Goal: Task Accomplishment & Management: Use online tool/utility

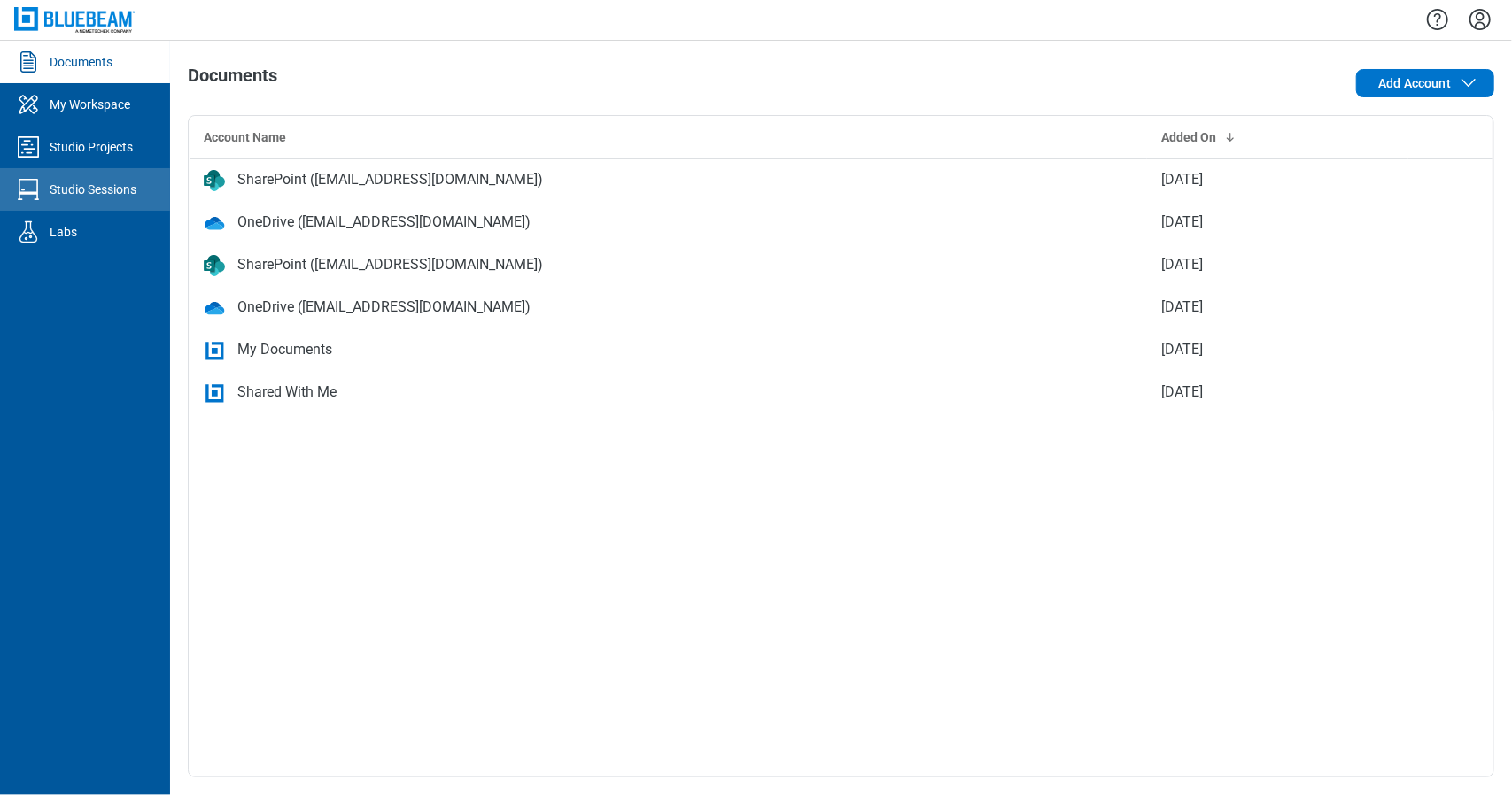
click at [131, 191] on div "Studio Sessions" at bounding box center [92, 189] width 87 height 18
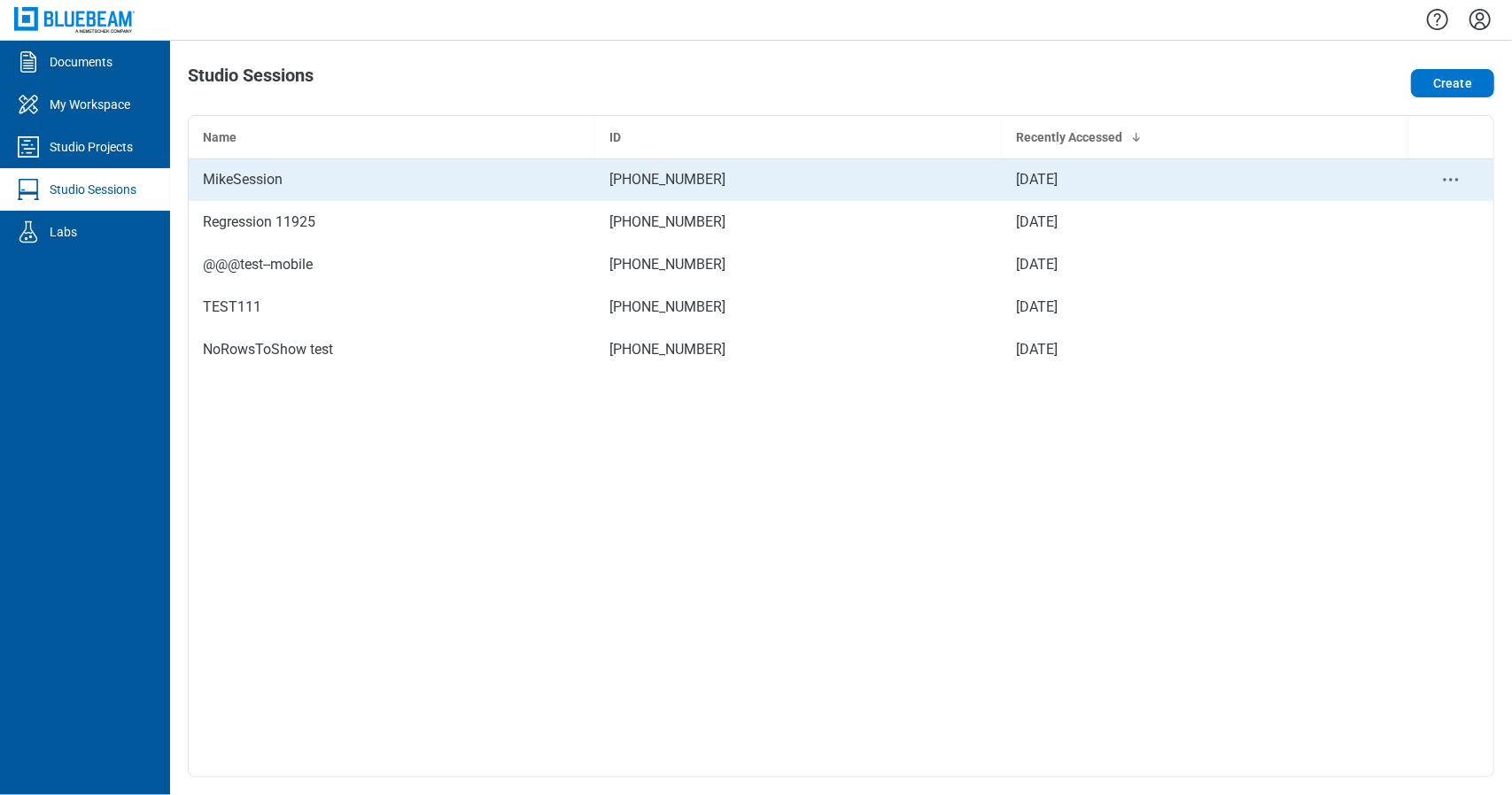
click at [267, 186] on div "MikeSession" at bounding box center [392, 180] width 378 height 21
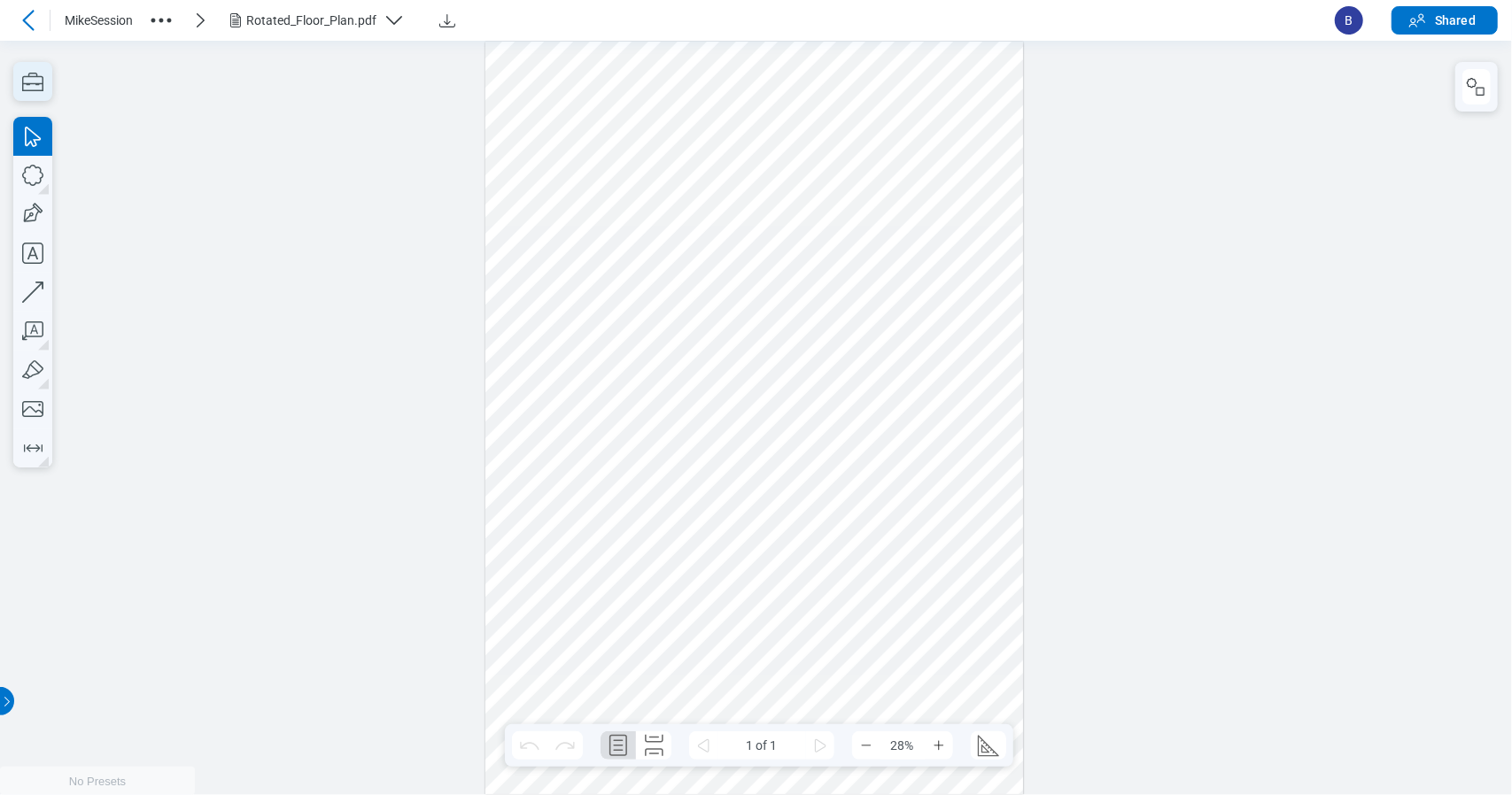
click at [27, 82] on icon "button" at bounding box center [33, 82] width 39 height 39
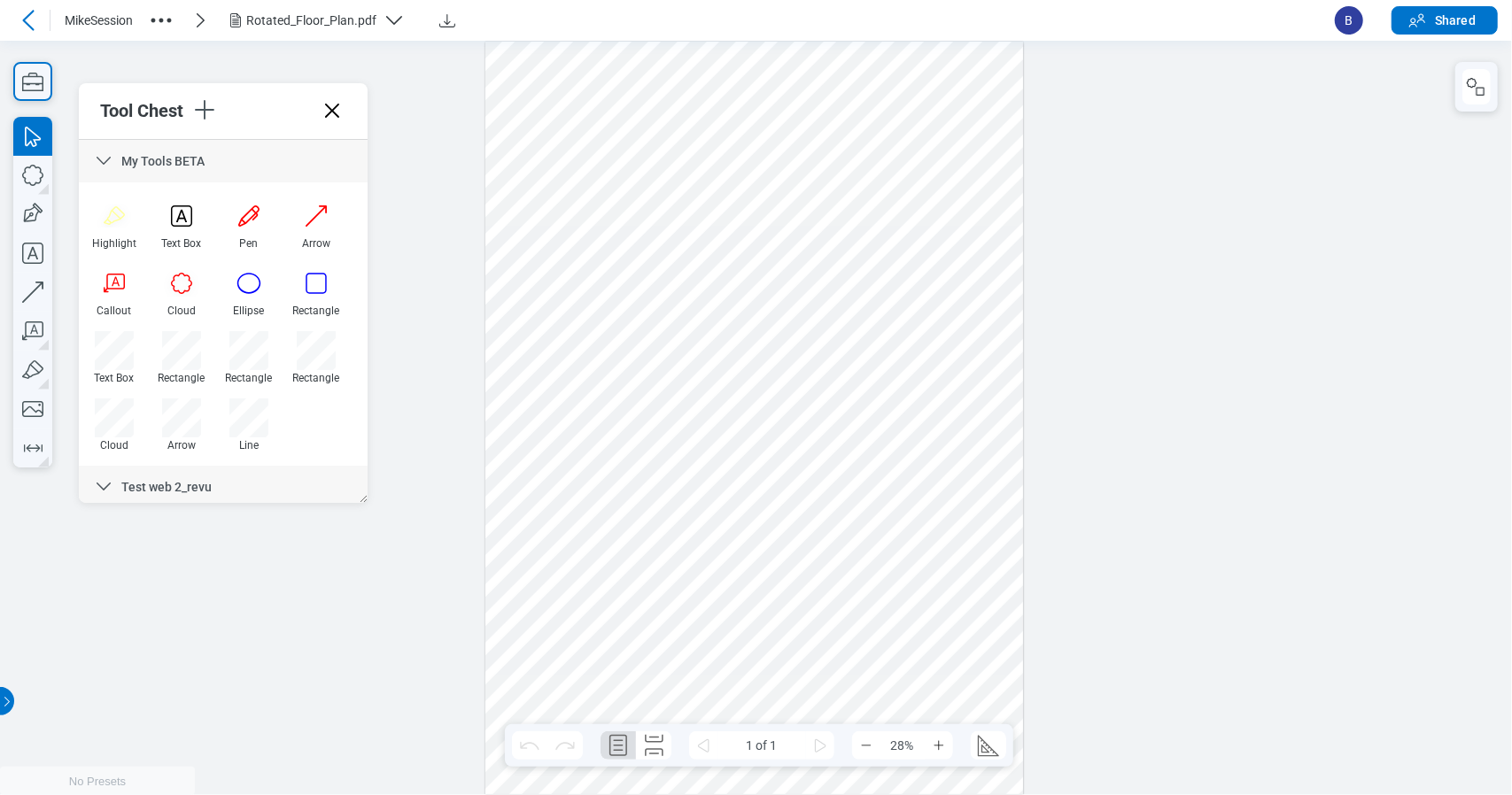
click at [100, 162] on icon at bounding box center [103, 161] width 21 height 21
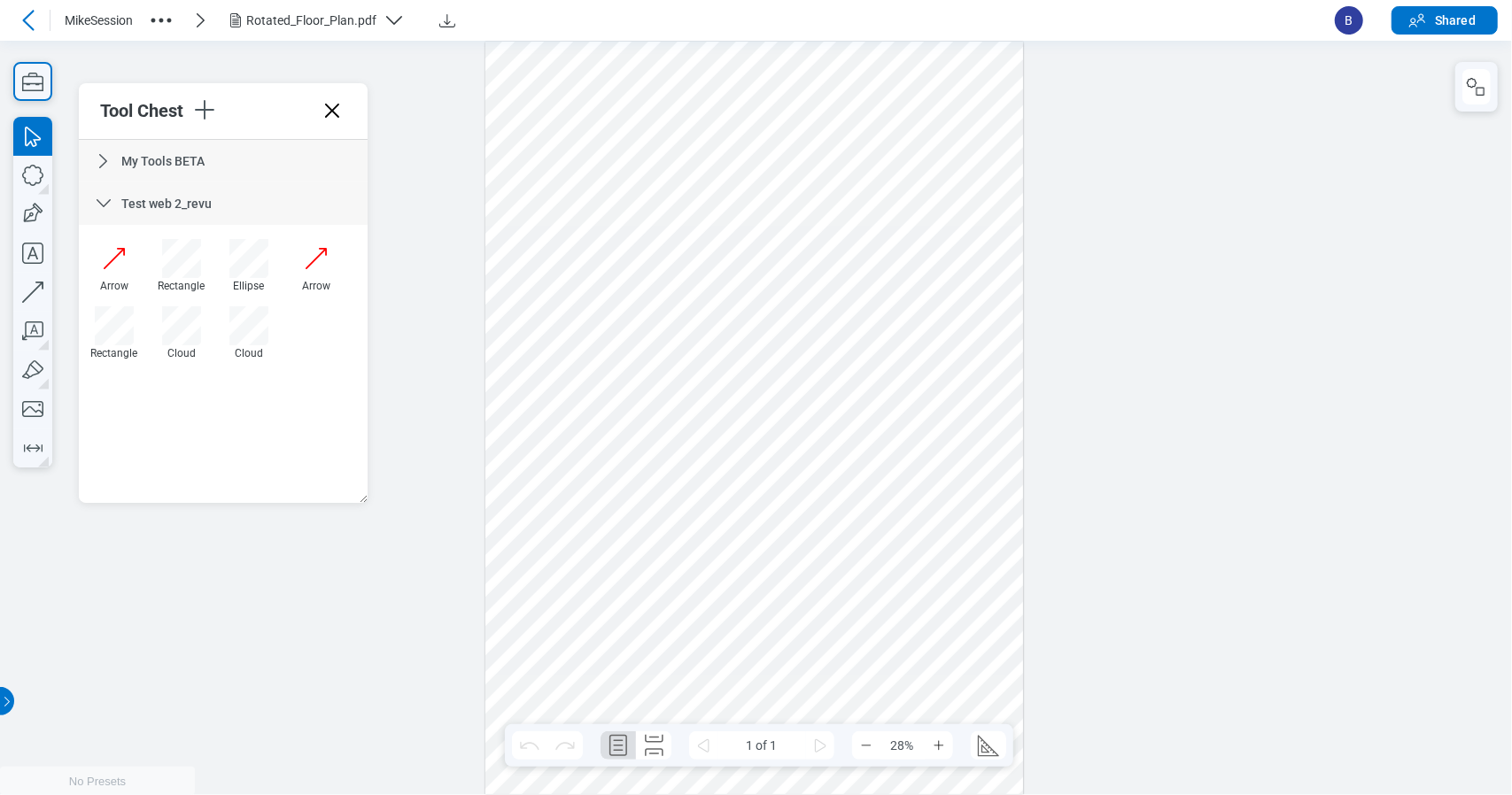
click at [104, 191] on div "Test web 2_revu" at bounding box center [223, 204] width 289 height 43
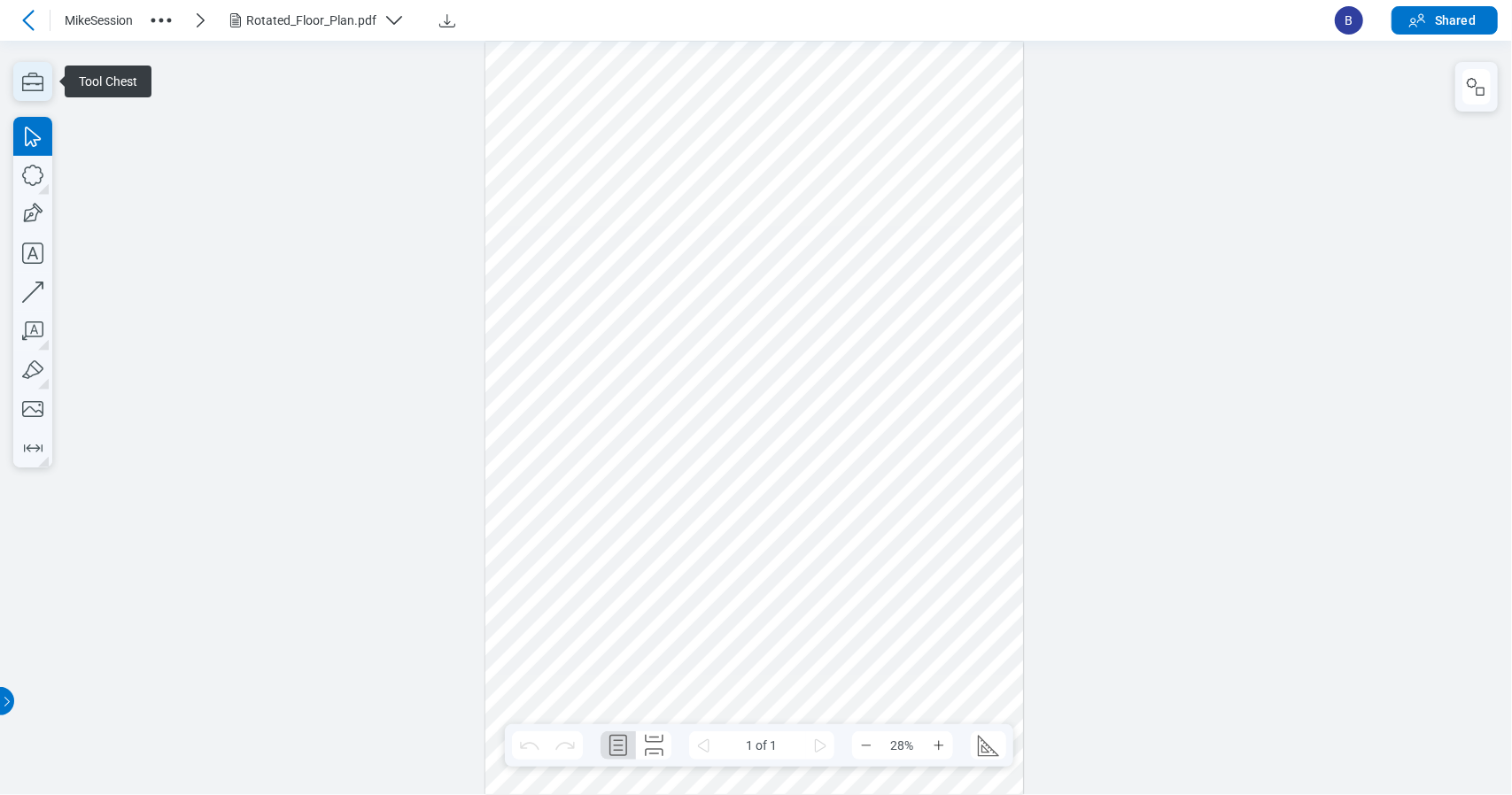
click at [42, 85] on icon "button" at bounding box center [33, 82] width 39 height 39
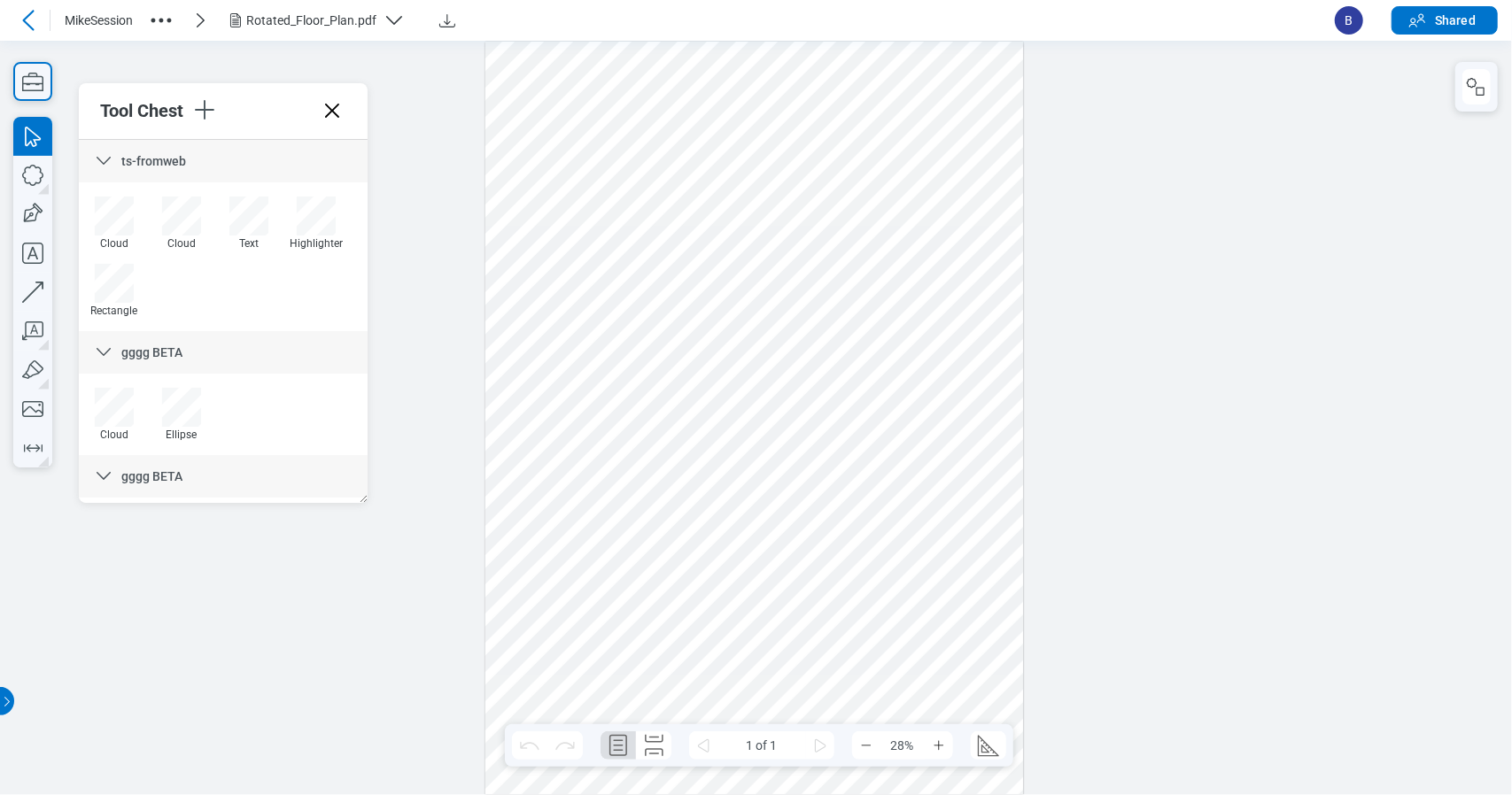
click at [94, 165] on icon at bounding box center [103, 161] width 21 height 21
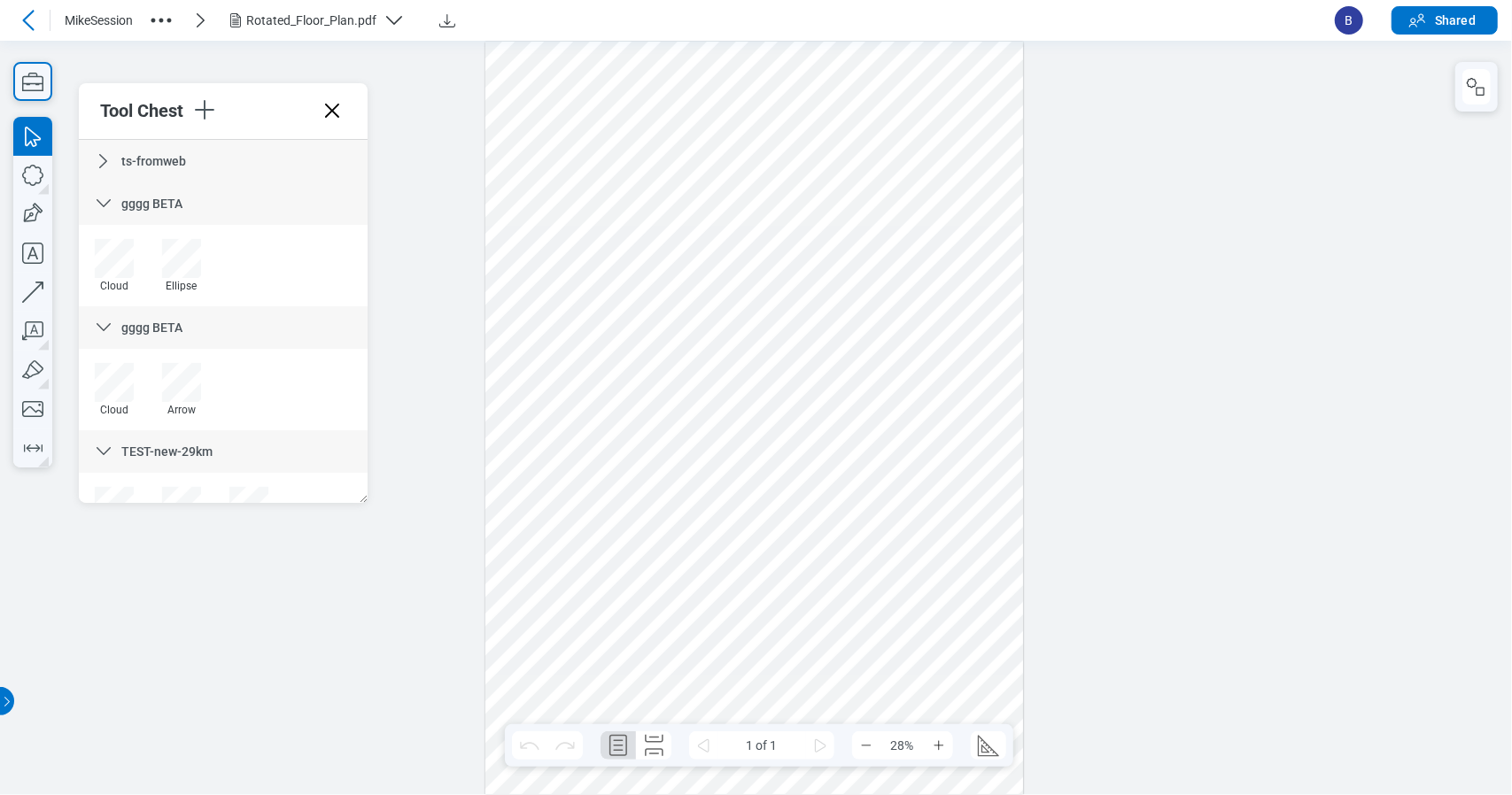
click at [97, 207] on icon at bounding box center [103, 203] width 21 height 21
click at [101, 240] on icon at bounding box center [103, 246] width 21 height 21
click at [105, 299] on div "TEST-new-29km" at bounding box center [223, 289] width 289 height 43
click at [108, 330] on icon at bounding box center [103, 330] width 21 height 21
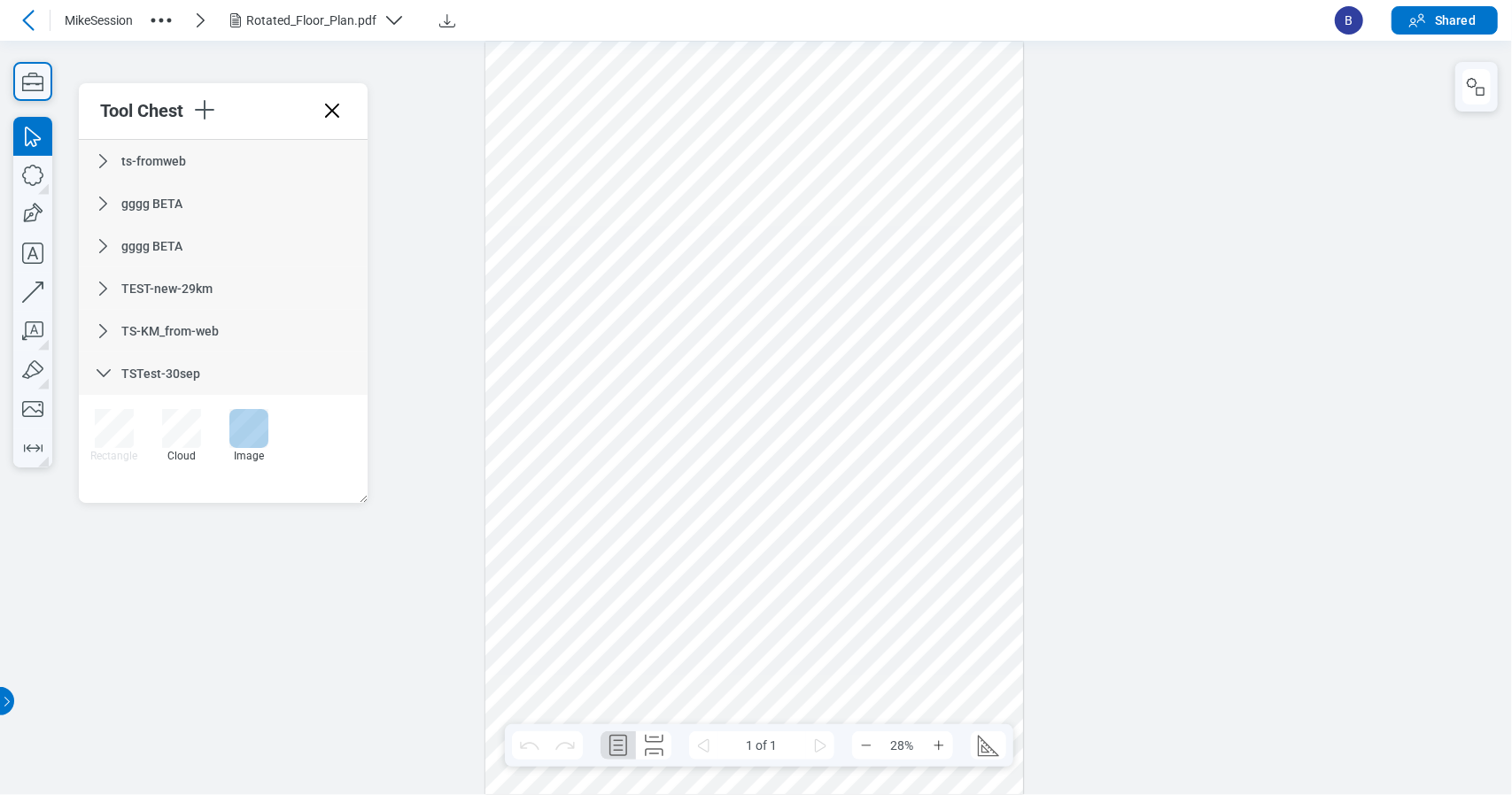
drag, startPoint x: 222, startPoint y: 431, endPoint x: 244, endPoint y: 431, distance: 22.0
click at [244, 431] on div "Image" at bounding box center [249, 435] width 53 height 53
click at [244, 431] on div at bounding box center [249, 428] width 39 height 39
drag, startPoint x: 554, startPoint y: 350, endPoint x: 641, endPoint y: 486, distance: 161.4
click at [638, 486] on div at bounding box center [754, 418] width 538 height 754
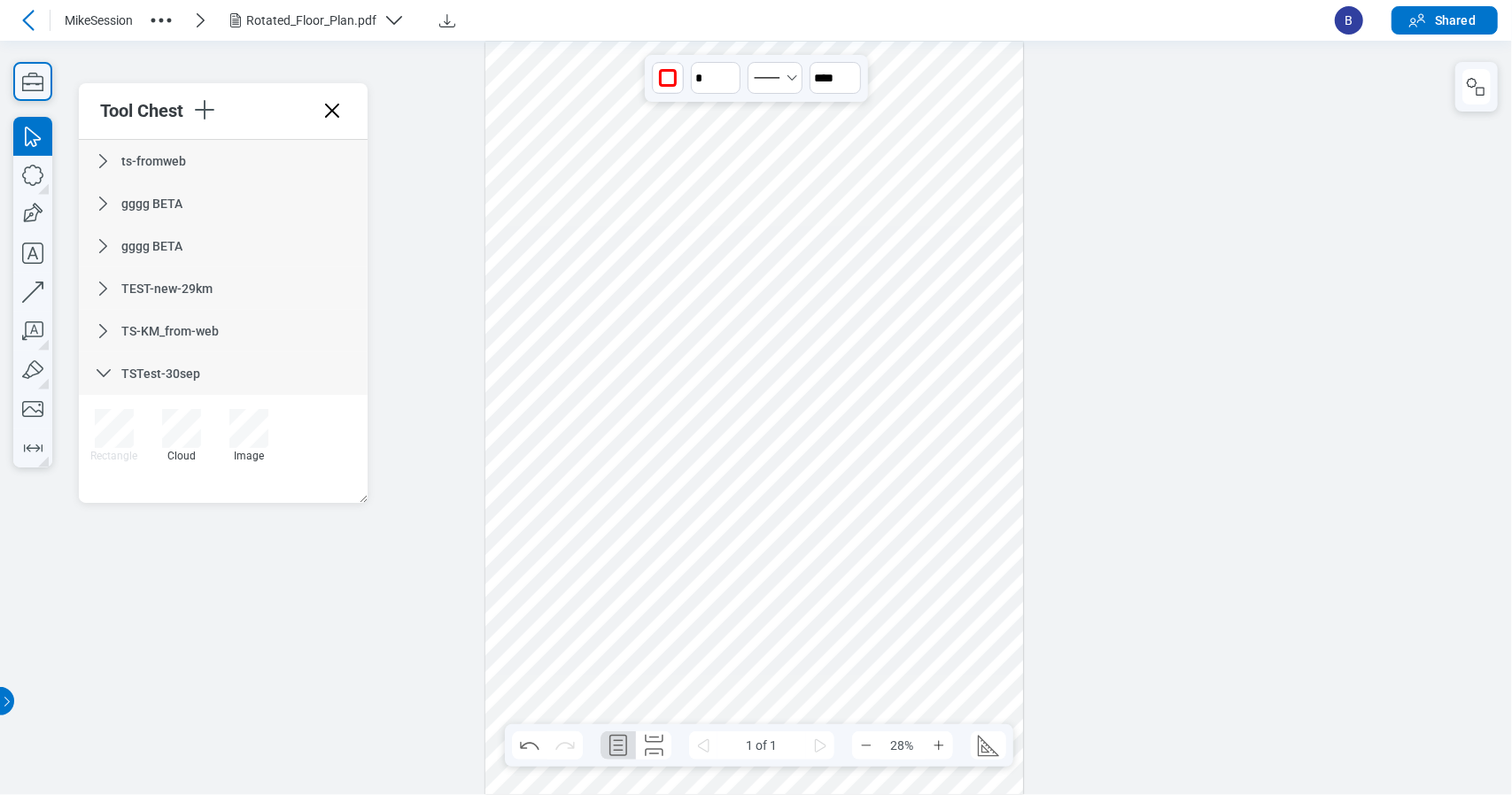
click at [614, 559] on div at bounding box center [754, 418] width 538 height 754
click at [244, 431] on div at bounding box center [249, 428] width 39 height 39
drag, startPoint x: 532, startPoint y: 279, endPoint x: 604, endPoint y: 371, distance: 116.8
click at [604, 371] on div at bounding box center [754, 418] width 538 height 754
drag, startPoint x: 624, startPoint y: 394, endPoint x: 716, endPoint y: 500, distance: 140.4
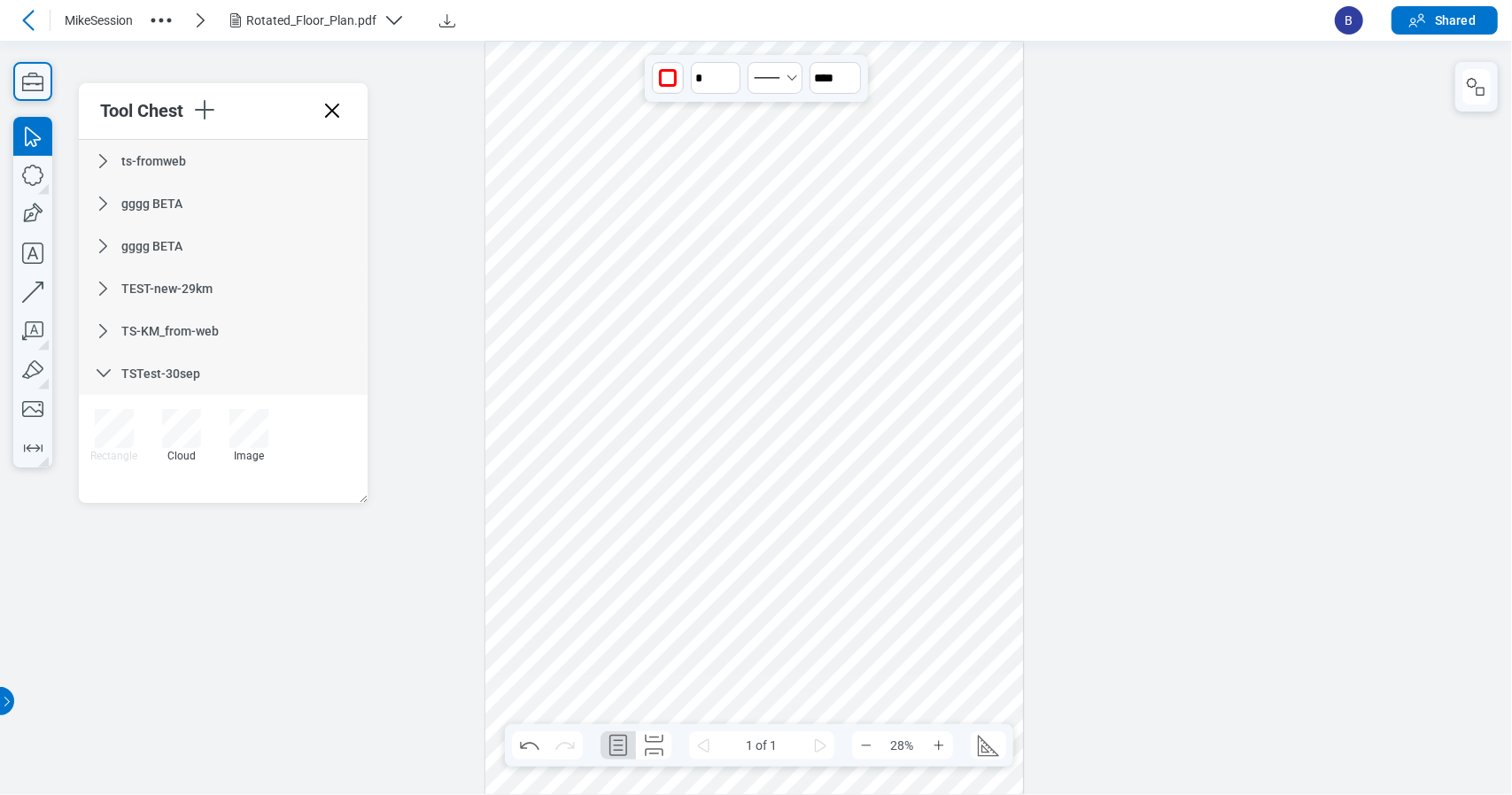
click at [716, 500] on div at bounding box center [754, 418] width 538 height 754
click at [810, 653] on div at bounding box center [754, 418] width 538 height 754
click at [192, 436] on div at bounding box center [182, 428] width 39 height 39
drag, startPoint x: 675, startPoint y: 202, endPoint x: 726, endPoint y: 264, distance: 80.3
click at [732, 266] on div at bounding box center [754, 418] width 538 height 754
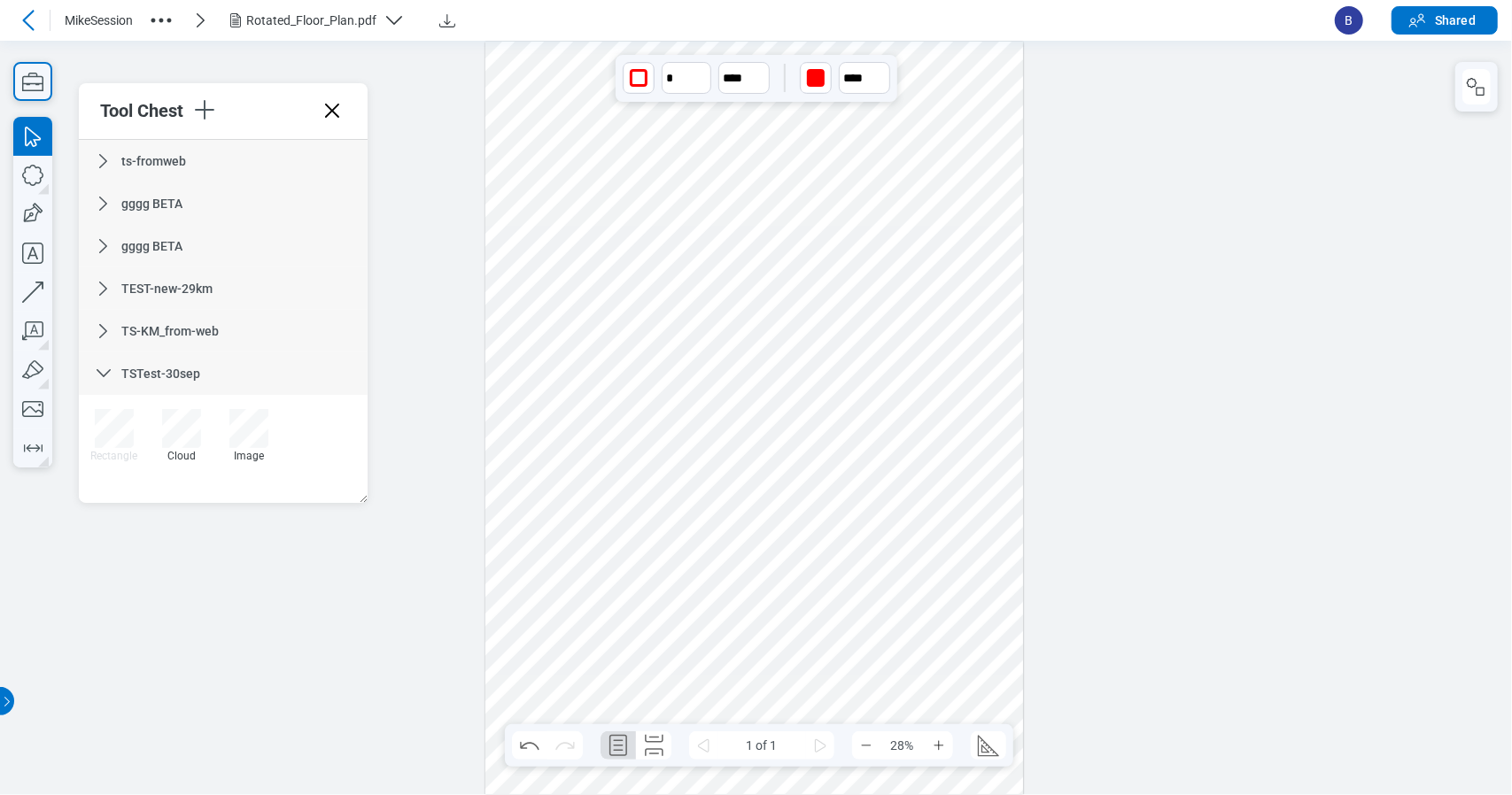
drag, startPoint x: 728, startPoint y: 283, endPoint x: 606, endPoint y: 430, distance: 191.0
click at [597, 410] on div at bounding box center [754, 418] width 538 height 754
click at [665, 548] on div at bounding box center [754, 418] width 538 height 754
click at [263, 428] on div at bounding box center [249, 428] width 39 height 39
click at [603, 125] on div at bounding box center [754, 418] width 538 height 754
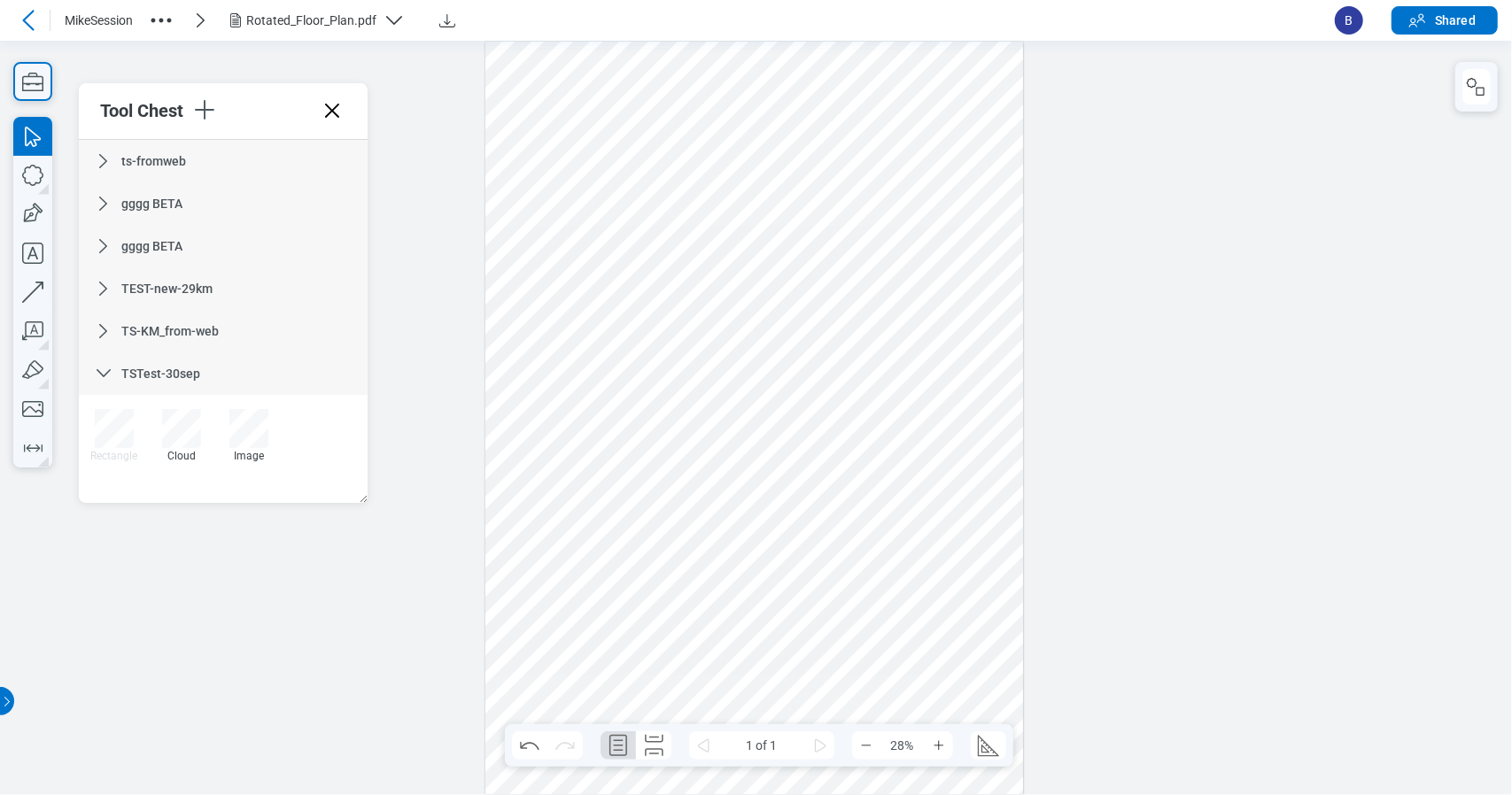
click at [709, 154] on div at bounding box center [754, 418] width 538 height 754
click at [587, 155] on div at bounding box center [754, 418] width 538 height 754
click at [106, 327] on icon at bounding box center [103, 330] width 21 height 21
click at [114, 165] on icon at bounding box center [103, 161] width 21 height 21
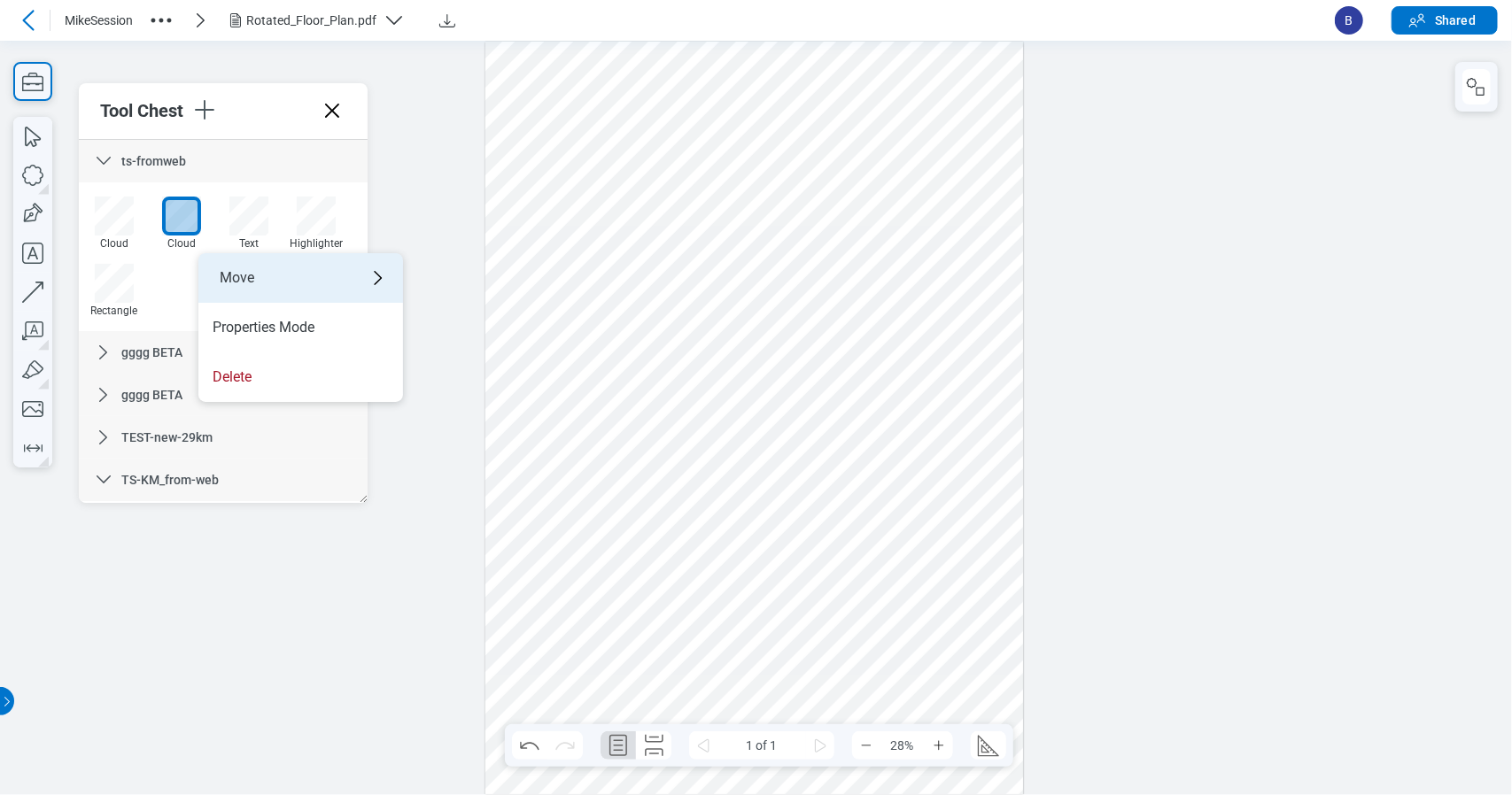
click at [266, 276] on div "Move" at bounding box center [301, 277] width 205 height 49
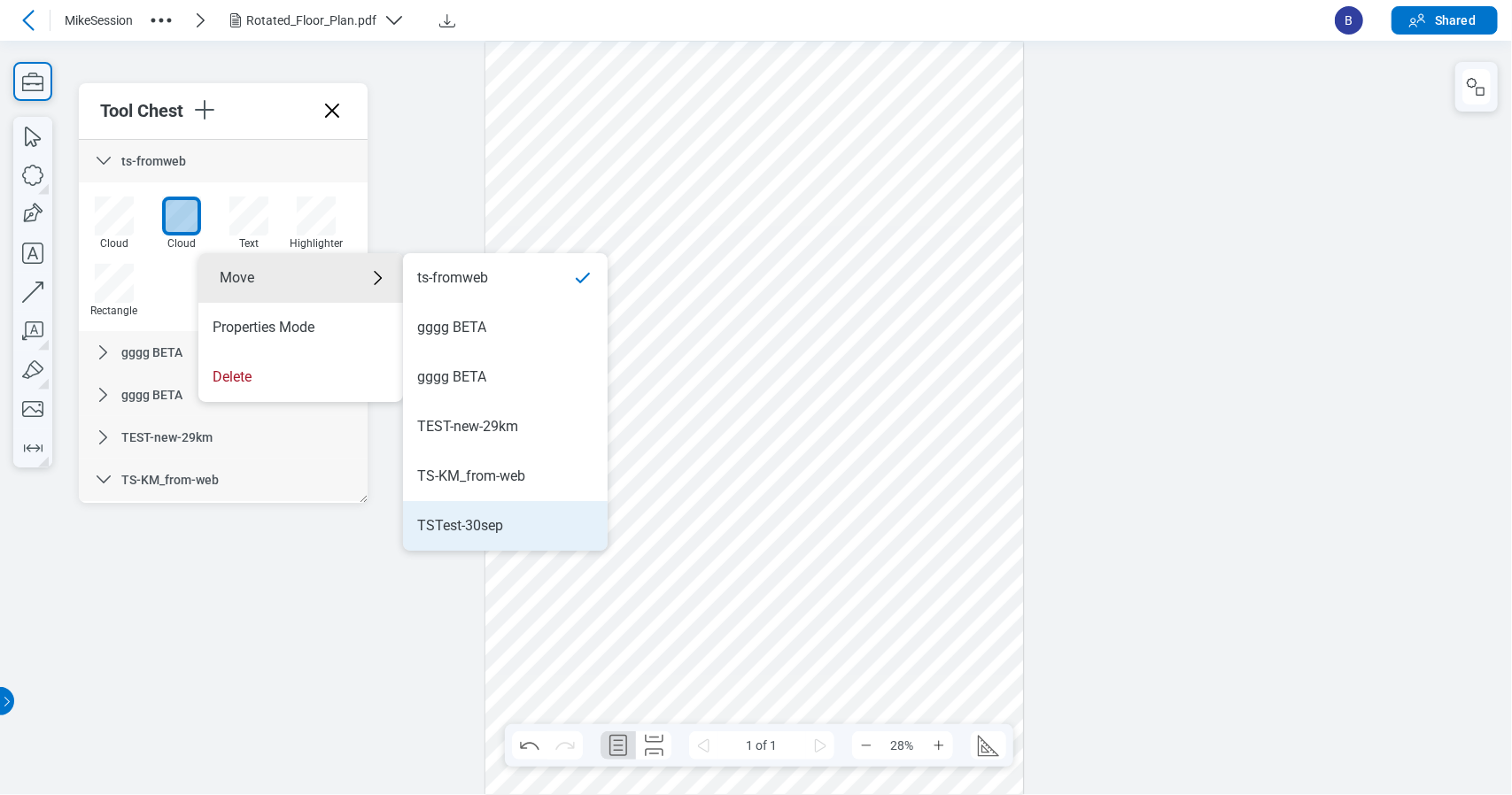
click at [514, 520] on div "TSTest-30sep" at bounding box center [505, 526] width 176 height 20
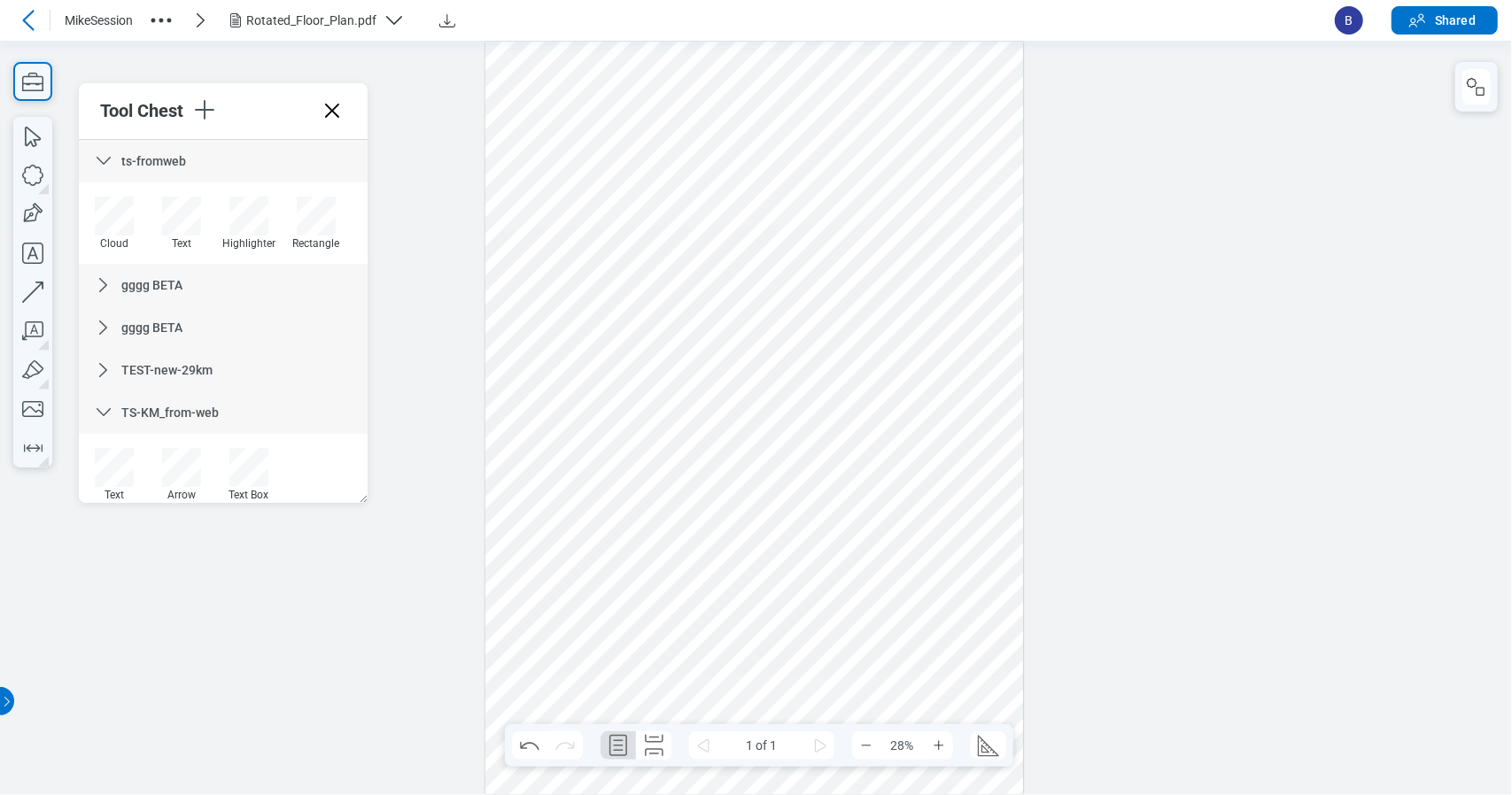
scroll to position [136, 0]
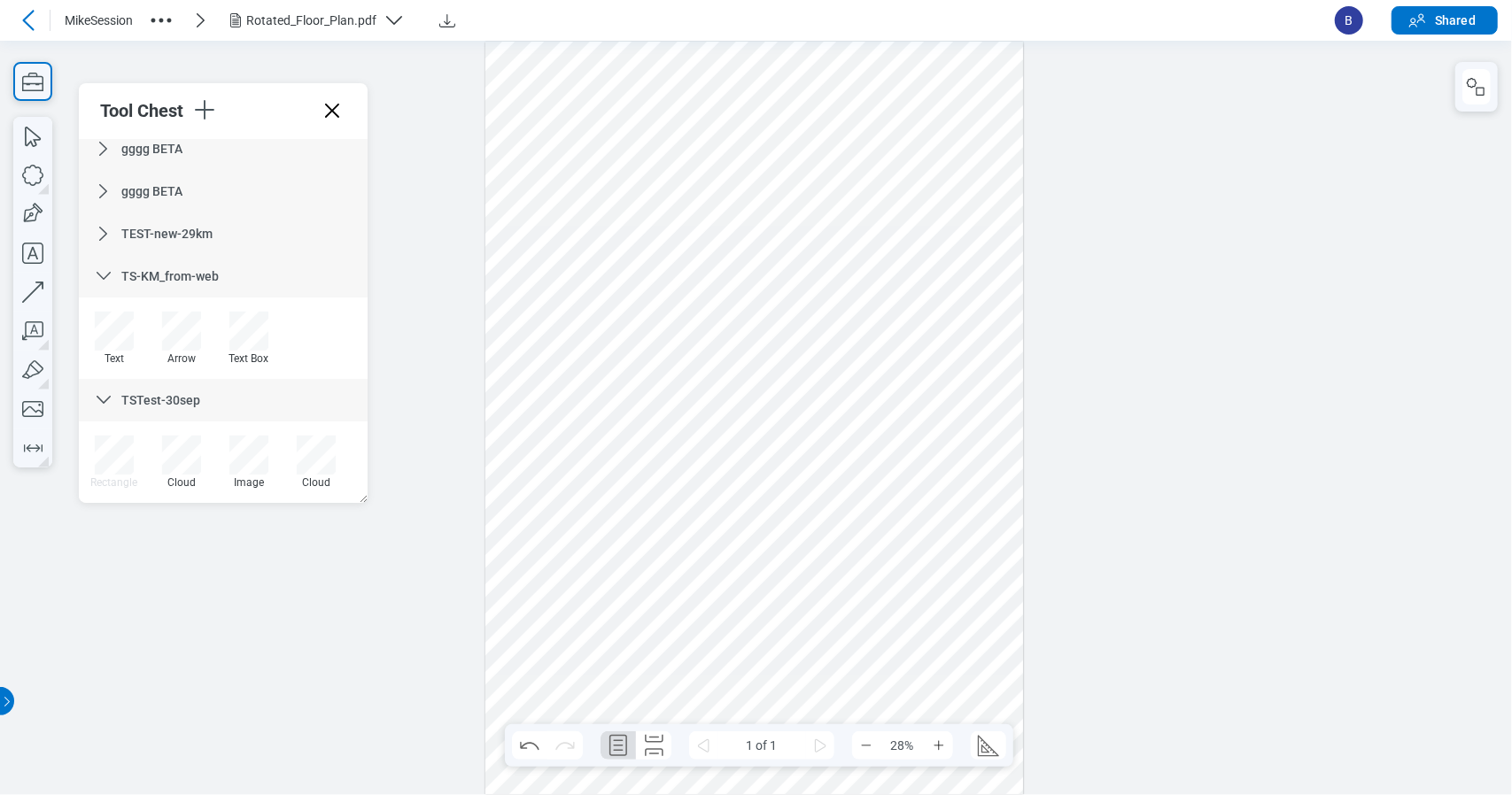
click at [412, 642] on div at bounding box center [756, 417] width 1512 height 754
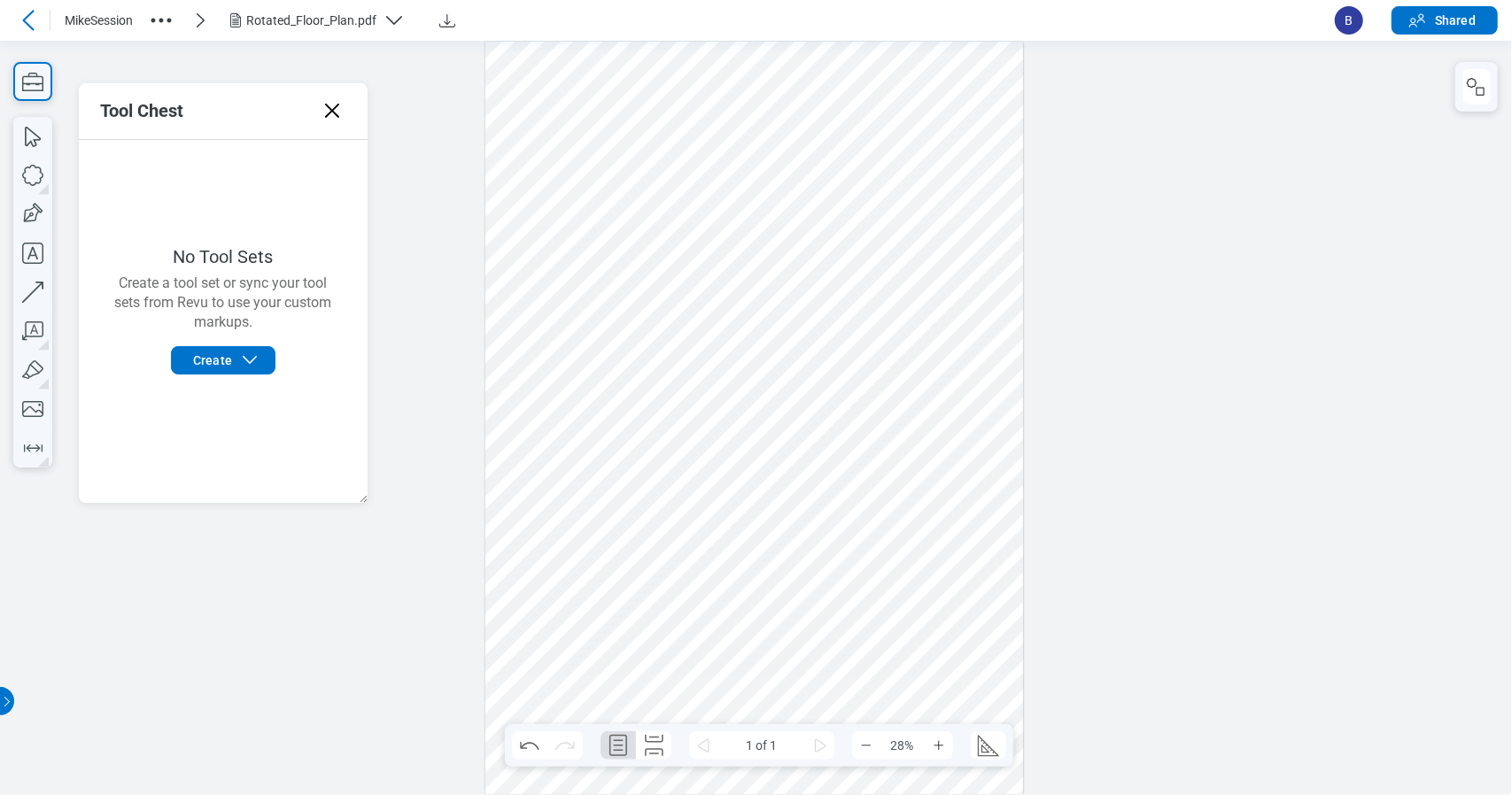
scroll to position [0, 0]
click at [336, 115] on icon at bounding box center [331, 110] width 14 height 14
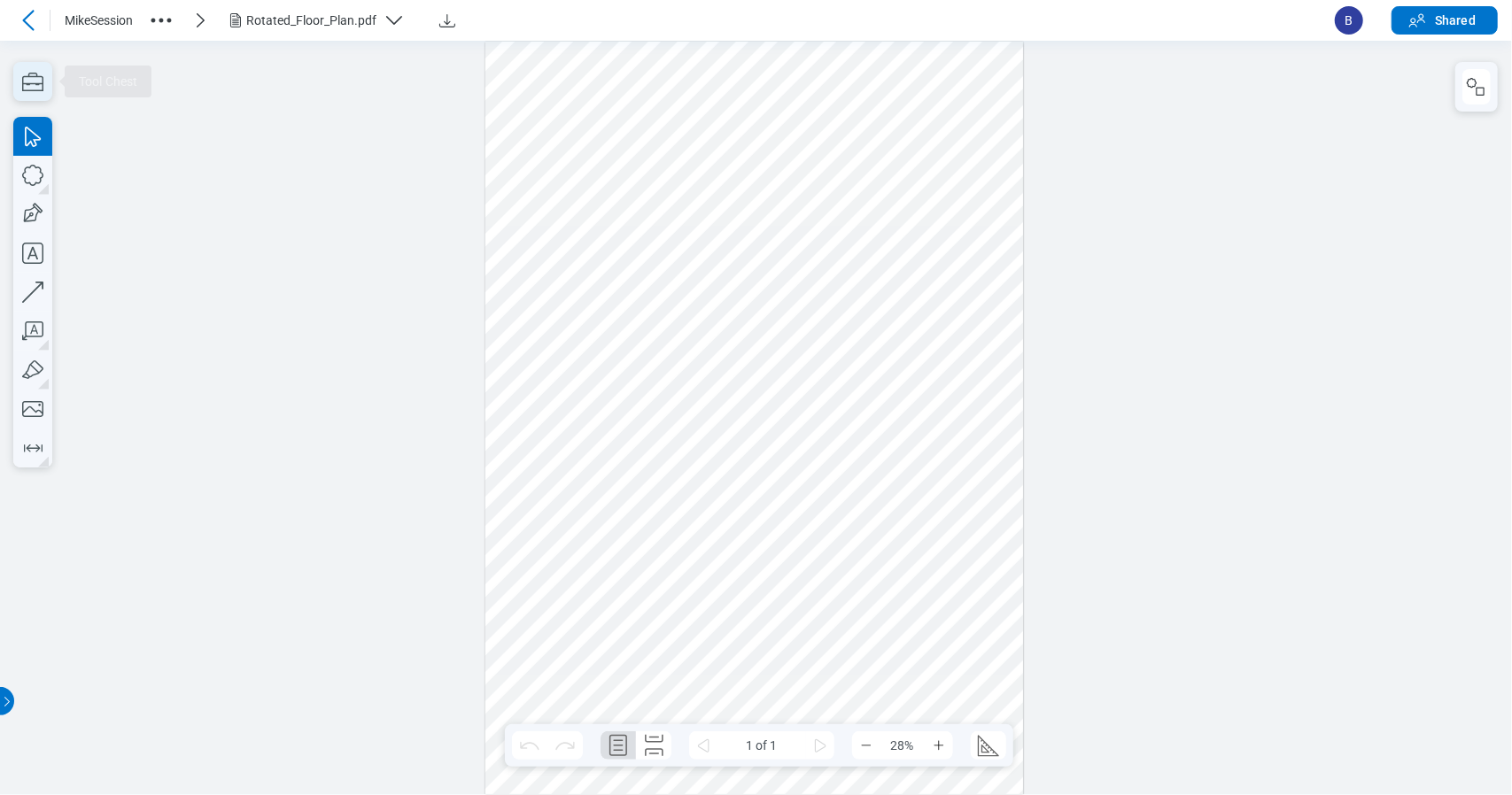
click at [25, 70] on icon "button" at bounding box center [33, 82] width 39 height 39
click at [29, 88] on icon "button" at bounding box center [33, 82] width 39 height 39
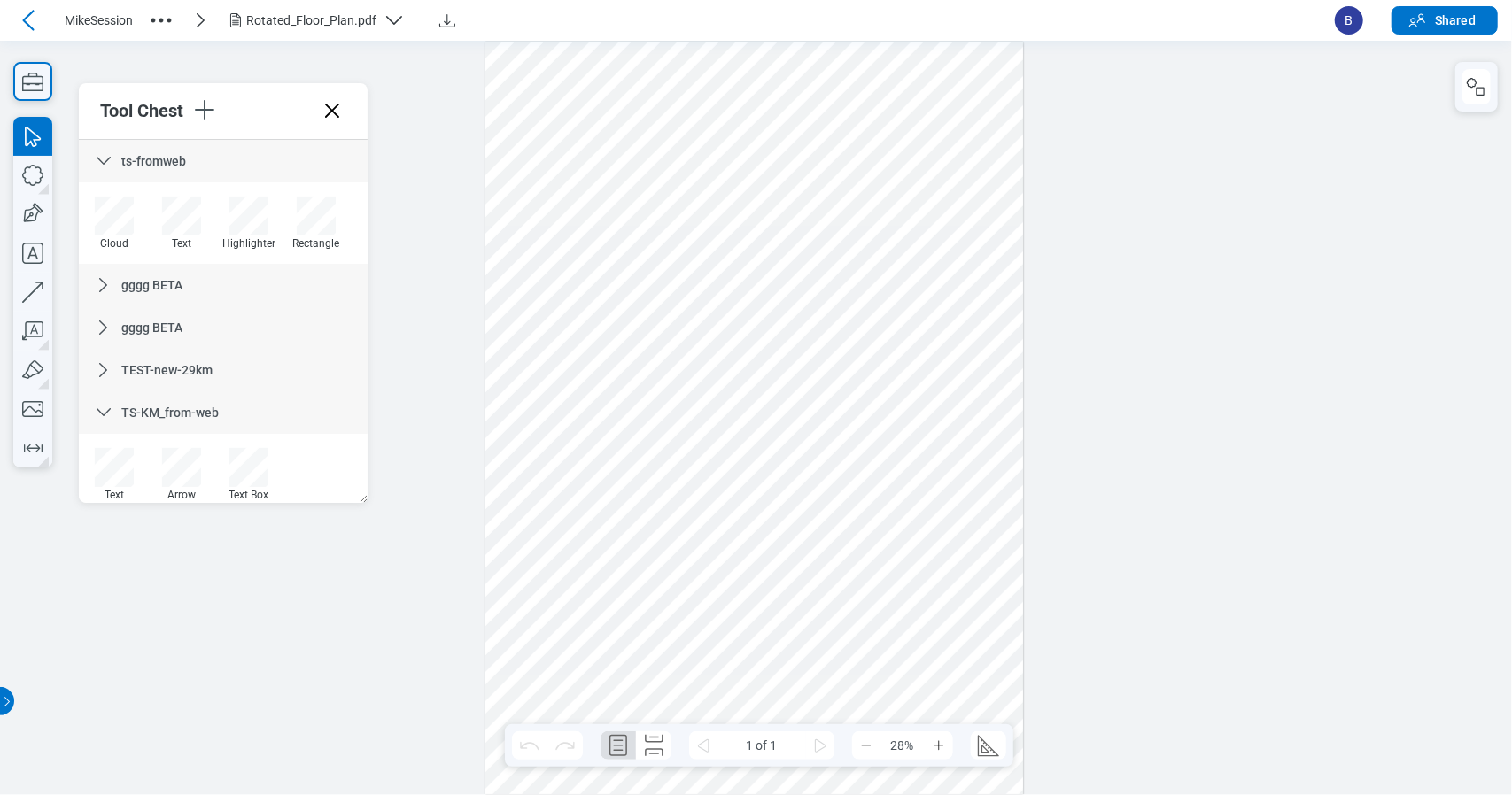
click at [106, 161] on icon at bounding box center [103, 161] width 21 height 21
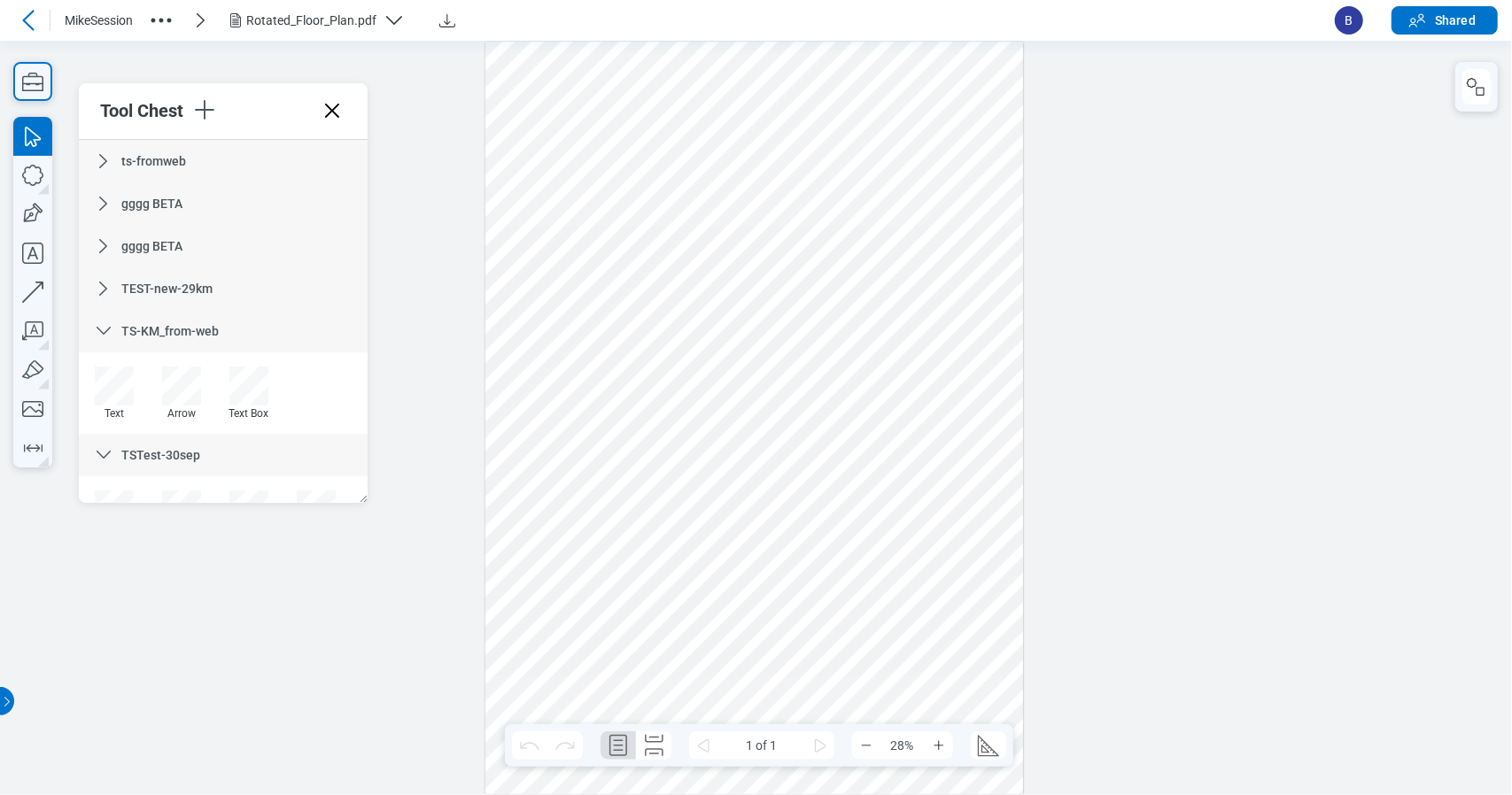
click at [99, 330] on icon at bounding box center [103, 330] width 21 height 21
click at [100, 363] on icon at bounding box center [103, 373] width 21 height 21
click at [100, 410] on icon at bounding box center [103, 416] width 21 height 21
click at [114, 378] on icon at bounding box center [103, 373] width 21 height 21
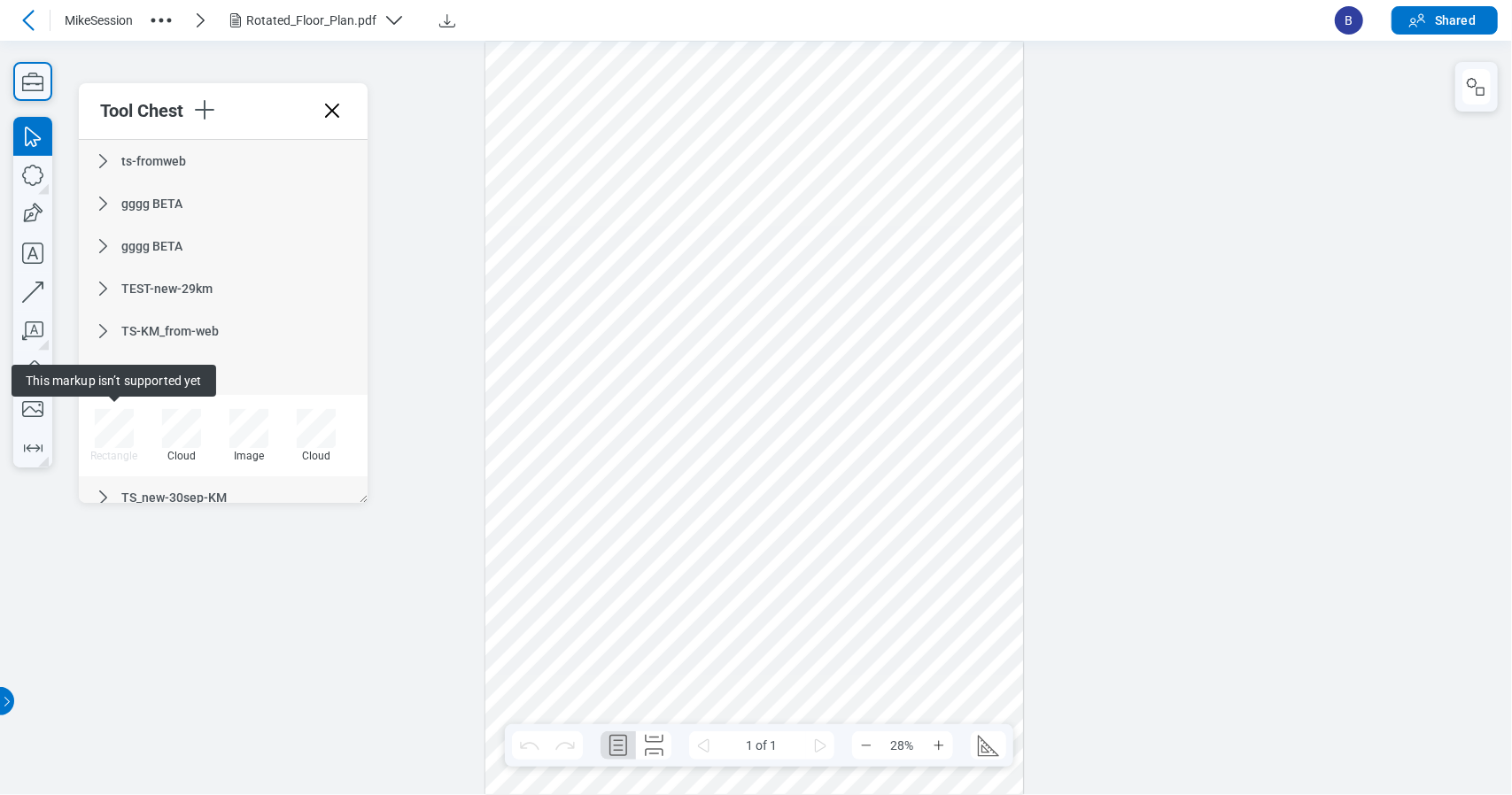
click at [112, 368] on span "This markup isn’t supported yet" at bounding box center [113, 381] width 204 height 32
click at [108, 378] on span "This markup isn’t supported yet" at bounding box center [113, 381] width 204 height 32
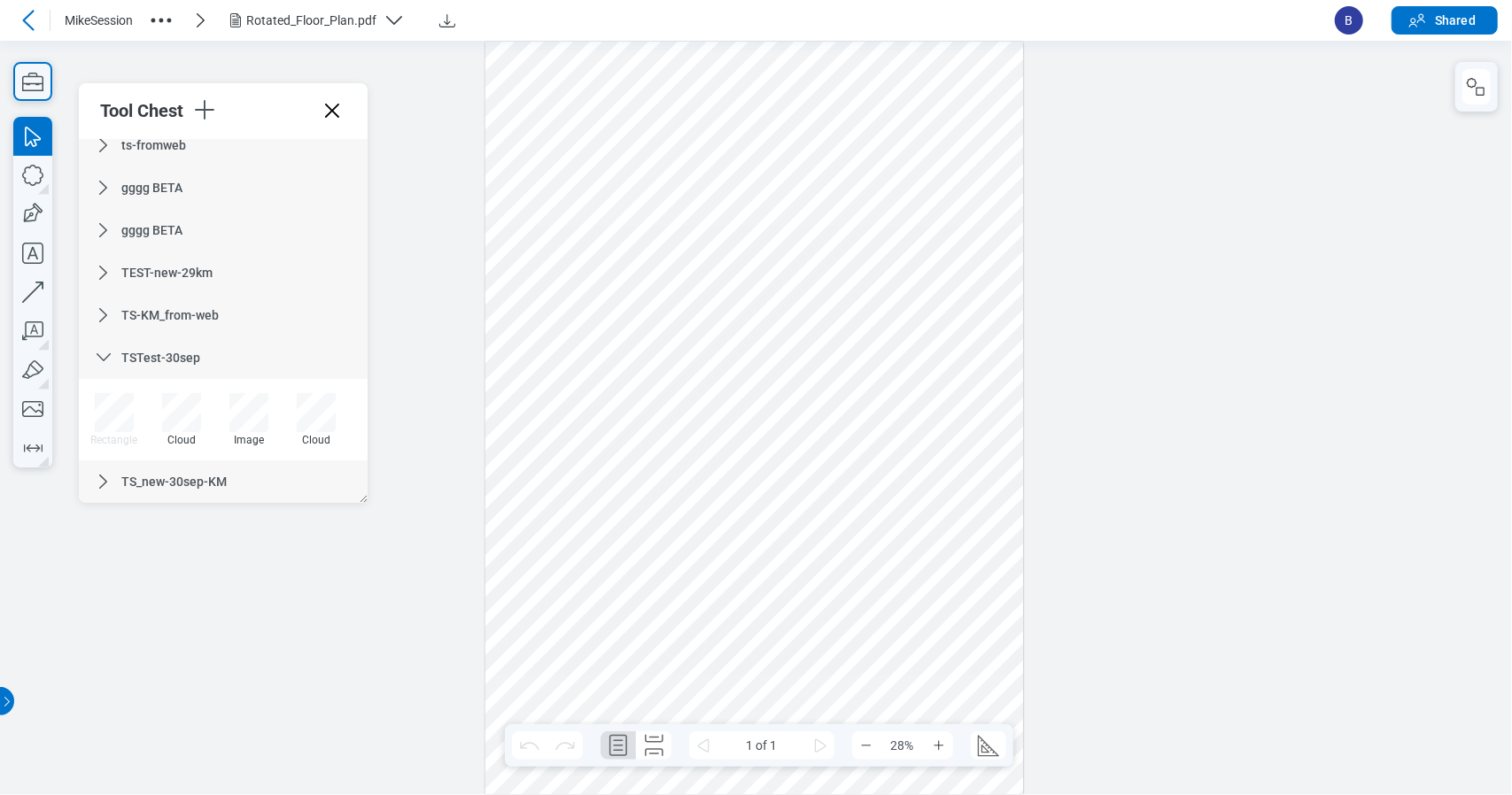
click at [115, 344] on div "TSTest-30sep" at bounding box center [223, 357] width 289 height 43
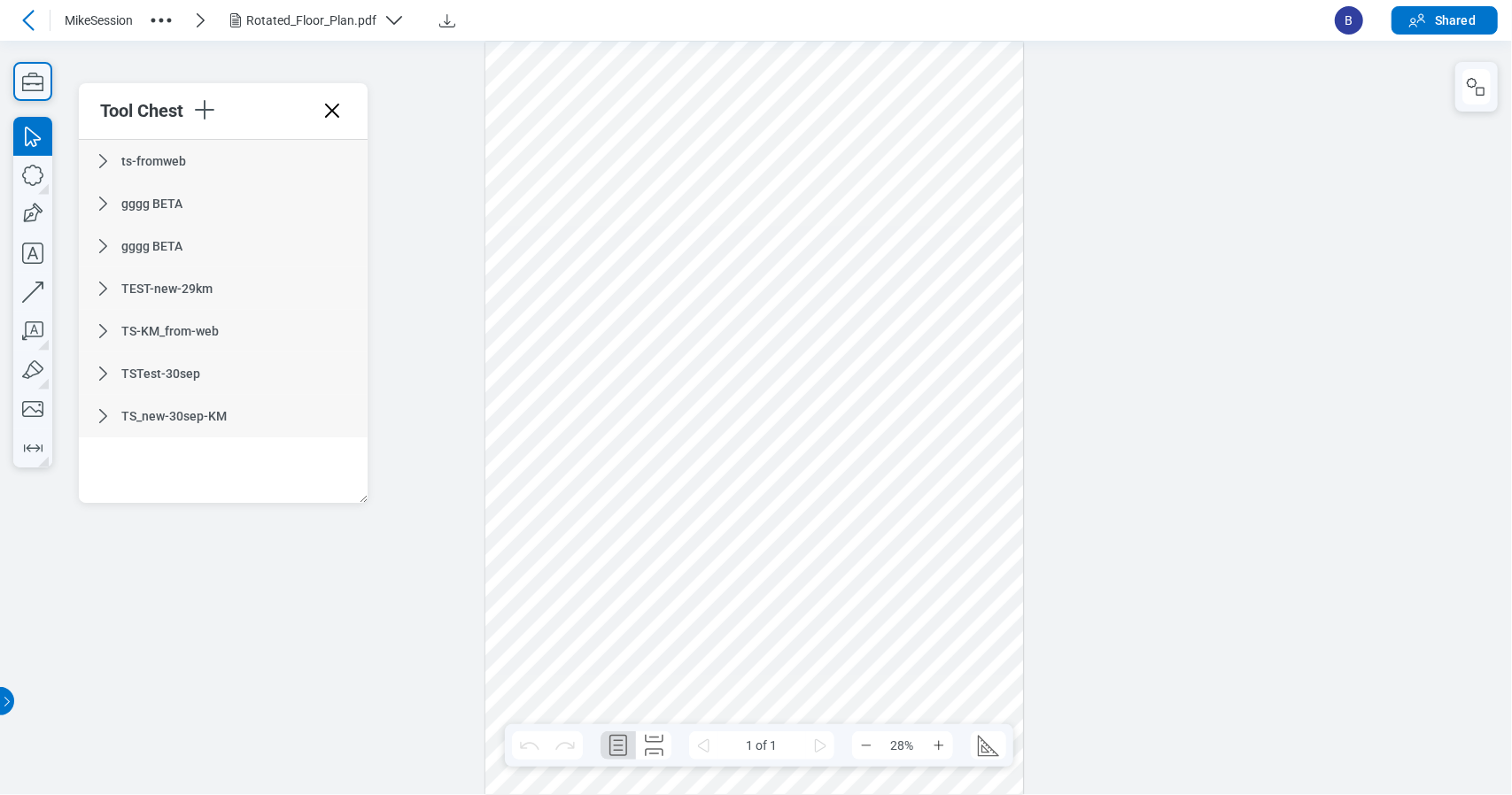
scroll to position [0, 0]
click at [344, 125] on div "Tool Chest" at bounding box center [223, 111] width 289 height 57
drag, startPoint x: 344, startPoint y: 125, endPoint x: 335, endPoint y: 114, distance: 14.2
click at [335, 114] on div "Tool Chest" at bounding box center [223, 111] width 289 height 57
click at [335, 114] on icon at bounding box center [331, 110] width 14 height 14
